Goal: Check status

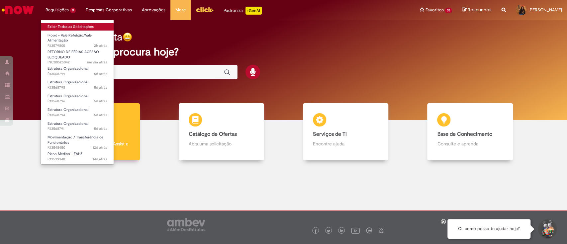
click at [69, 26] on body "Pular para o conteúdo da página Requisições 9 Exibir Todas as Solicitações iFoo…" at bounding box center [283, 122] width 567 height 244
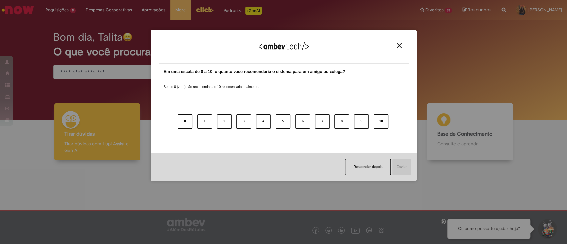
click at [397, 44] on img "Close" at bounding box center [399, 45] width 5 height 5
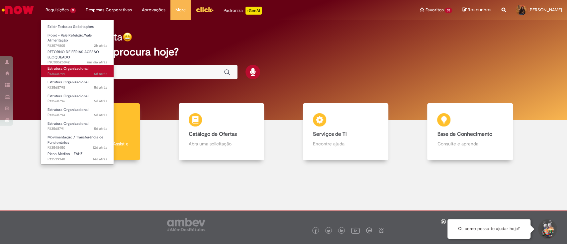
click at [82, 73] on span "5d atrás 5 dias atrás R13568799" at bounding box center [78, 73] width 60 height 5
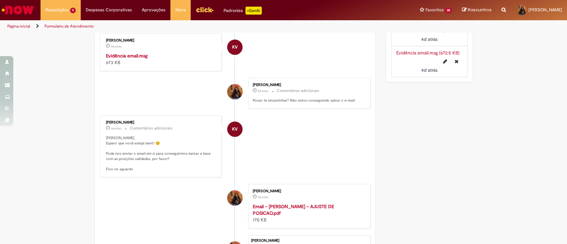
scroll to position [444, 0]
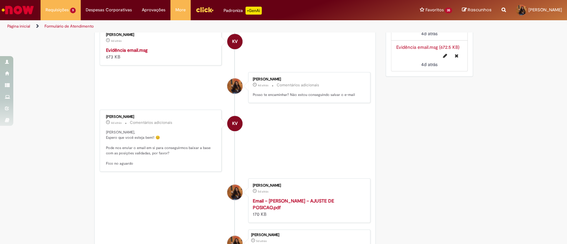
click at [402, 19] on link "Print 1.JPG (219.7 KB)" at bounding box center [417, 16] width 43 height 6
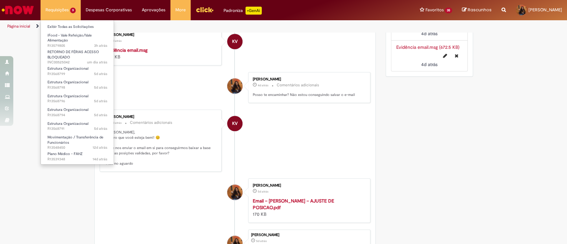
click at [71, 23] on li "Exibir Todas as Solicitações" at bounding box center [77, 26] width 73 height 9
click at [75, 25] on link "Exibir Todas as Solicitações" at bounding box center [77, 26] width 73 height 7
